Goal: Transaction & Acquisition: Purchase product/service

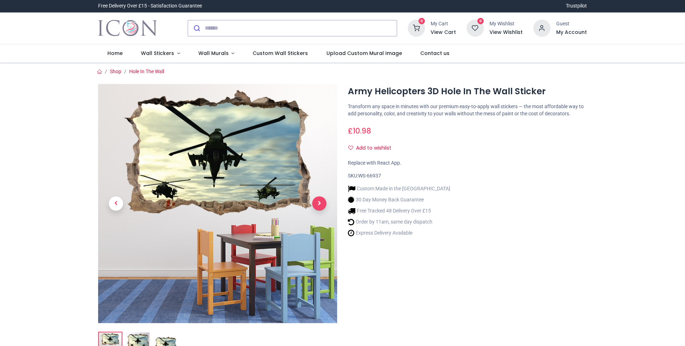
click at [315, 201] on span "Next" at bounding box center [319, 203] width 14 height 14
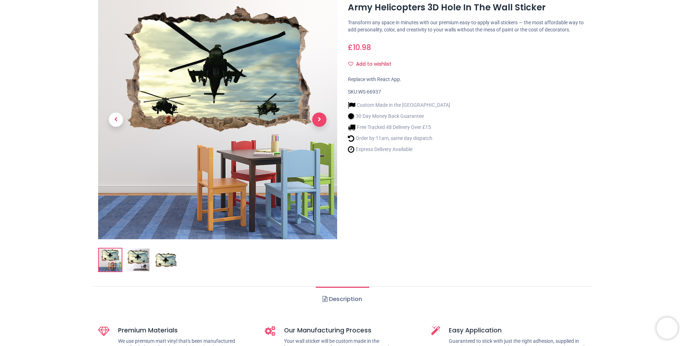
click at [319, 119] on span "Next" at bounding box center [319, 119] width 14 height 14
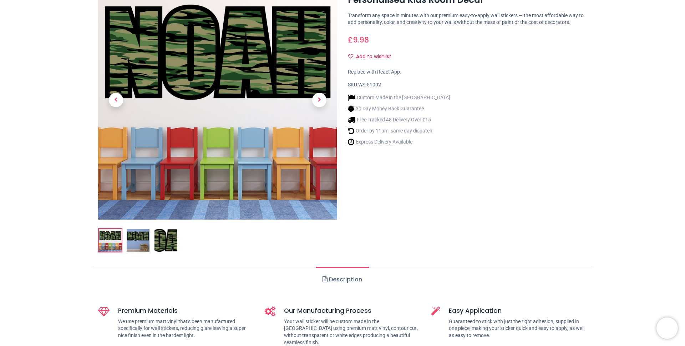
scroll to position [104, 0]
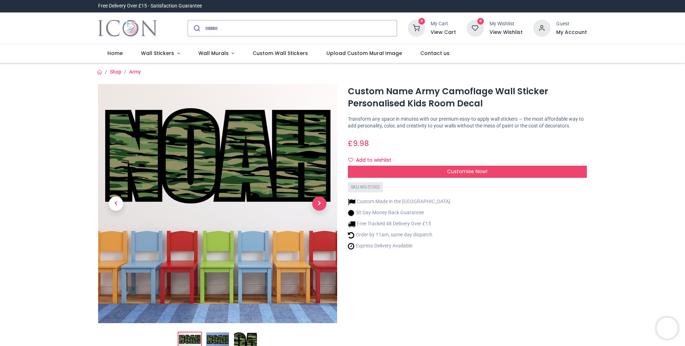
click at [321, 203] on span "Next" at bounding box center [319, 203] width 14 height 14
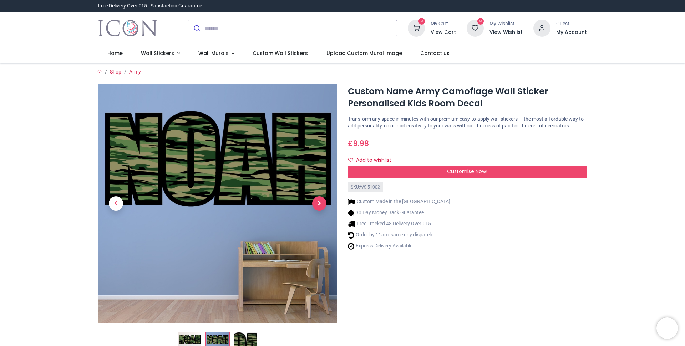
click at [320, 203] on span "Next" at bounding box center [319, 203] width 14 height 14
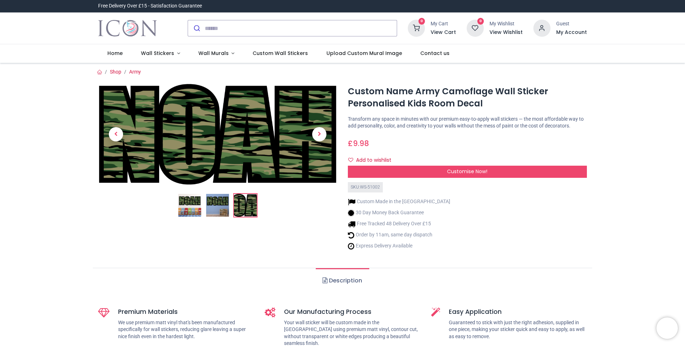
click at [320, 203] on ol at bounding box center [217, 205] width 239 height 24
click at [318, 131] on span "Next" at bounding box center [319, 134] width 14 height 14
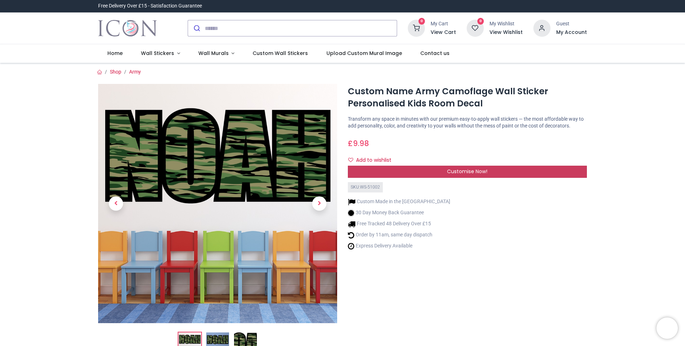
click at [420, 172] on div "Customise Now!" at bounding box center [467, 172] width 239 height 12
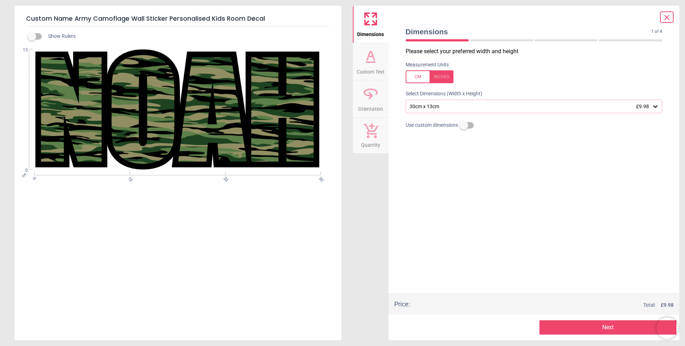
click at [371, 64] on icon at bounding box center [370, 56] width 17 height 17
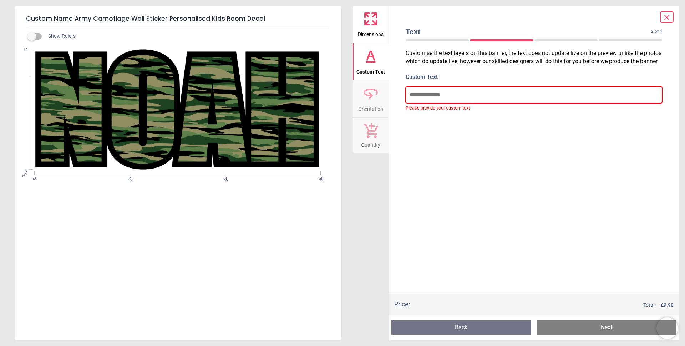
click at [441, 92] on input "text" at bounding box center [534, 95] width 257 height 16
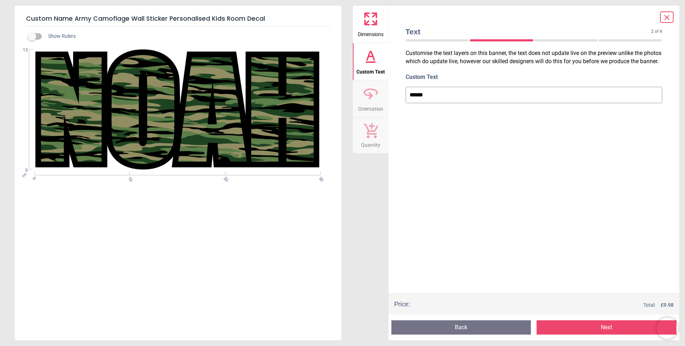
type input "*******"
click at [371, 92] on icon at bounding box center [370, 93] width 17 height 17
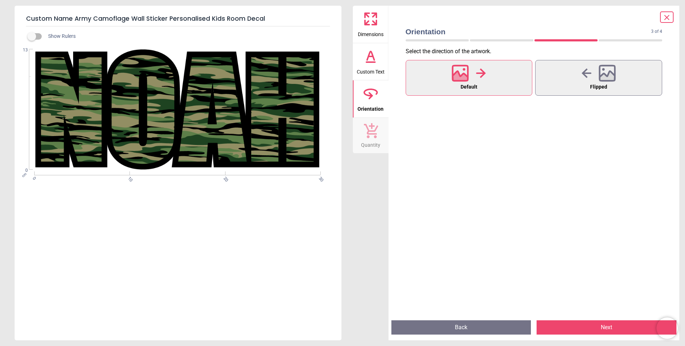
click at [378, 132] on button "Quantity" at bounding box center [371, 136] width 36 height 36
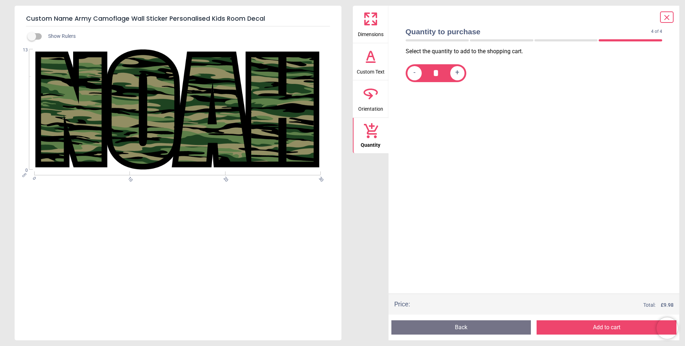
click at [369, 60] on icon at bounding box center [370, 56] width 17 height 17
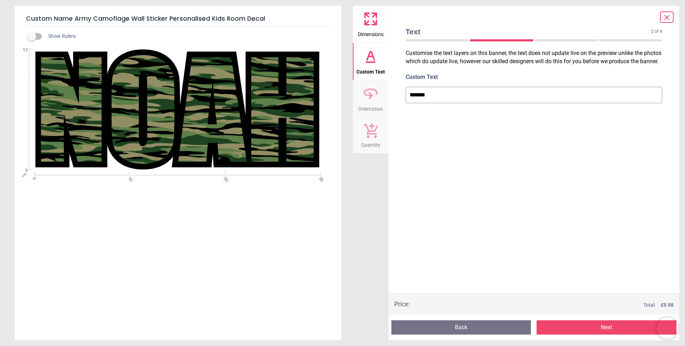
drag, startPoint x: 438, startPoint y: 94, endPoint x: 384, endPoint y: 93, distance: 53.9
click at [384, 93] on div "Dimensions Custom Text Orientation Quantity Text 2 of 4 2 of 5 Customise the te…" at bounding box center [516, 173] width 327 height 334
type input "*******"
click at [452, 167] on div "Customise the text layers on this banner, the text does not update live on the …" at bounding box center [534, 170] width 268 height 246
click at [585, 323] on button "Next" at bounding box center [607, 327] width 140 height 14
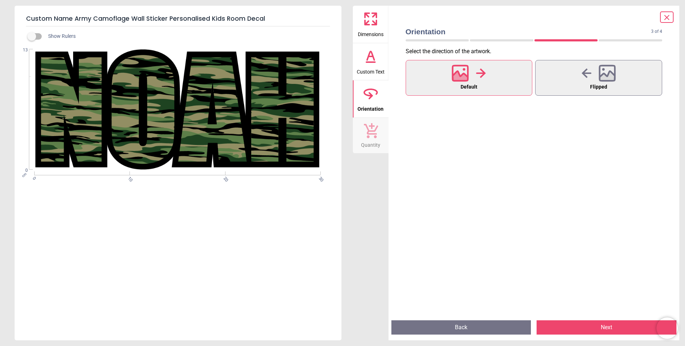
click at [603, 327] on button "Next" at bounding box center [607, 327] width 140 height 14
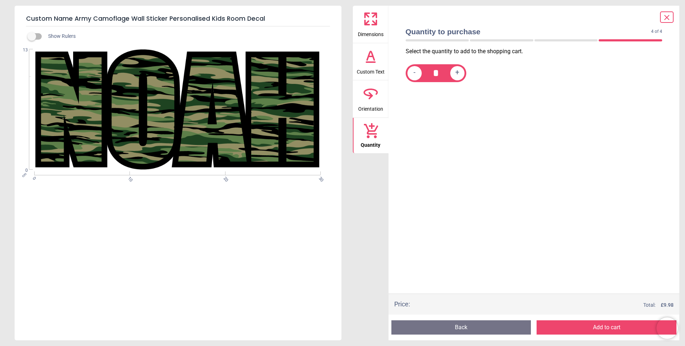
click at [602, 323] on button "Add to cart" at bounding box center [607, 327] width 140 height 14
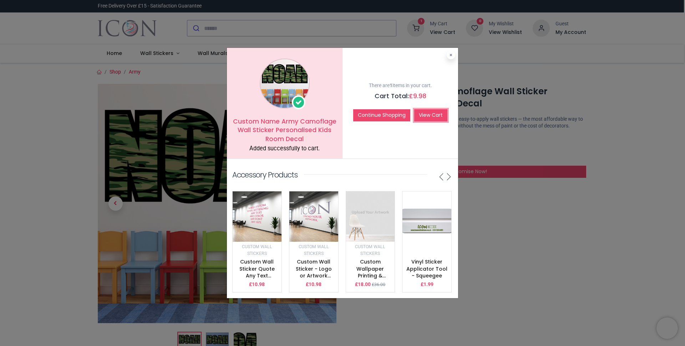
click at [423, 111] on link "View Cart" at bounding box center [430, 115] width 33 height 12
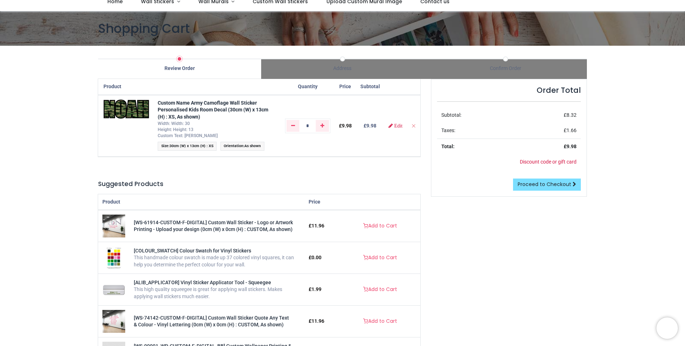
scroll to position [52, 0]
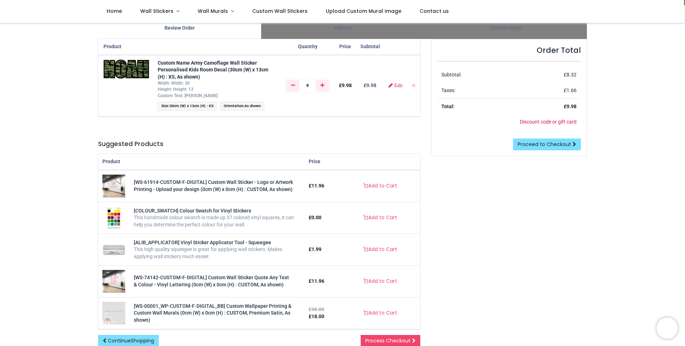
click at [187, 105] on span "30cm (W) x 13cm (H) : XS" at bounding box center [192, 105] width 44 height 5
click at [395, 85] on span "Edit" at bounding box center [398, 85] width 8 height 5
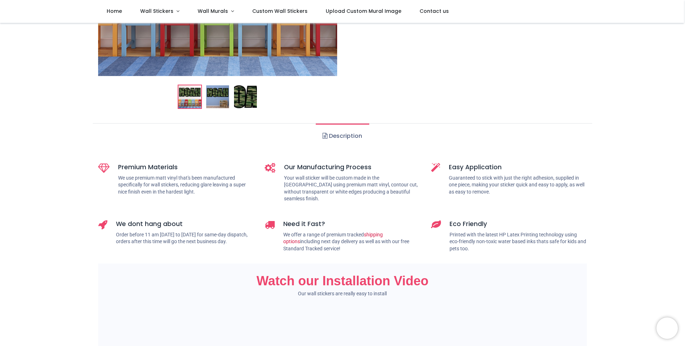
scroll to position [156, 0]
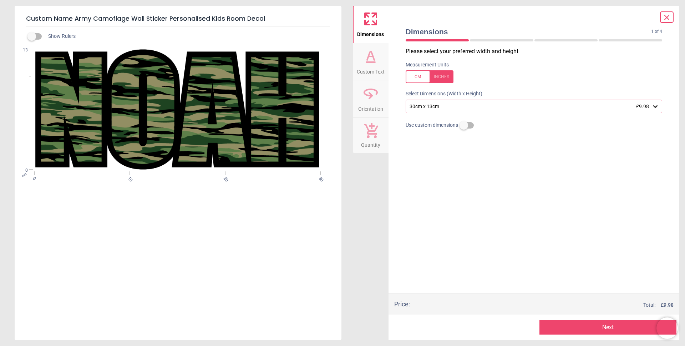
click at [654, 106] on icon at bounding box center [655, 106] width 7 height 7
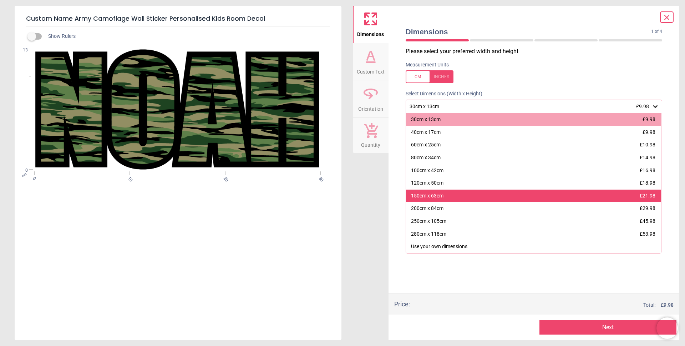
click at [444, 194] on div "150cm x 63cm £21.98" at bounding box center [534, 195] width 256 height 13
